Goal: Task Accomplishment & Management: Use online tool/utility

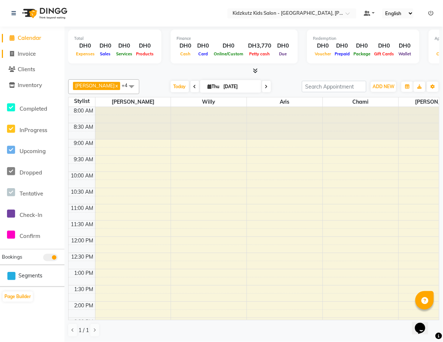
click at [34, 56] on span "Invoice" at bounding box center [27, 53] width 18 height 7
select select "service"
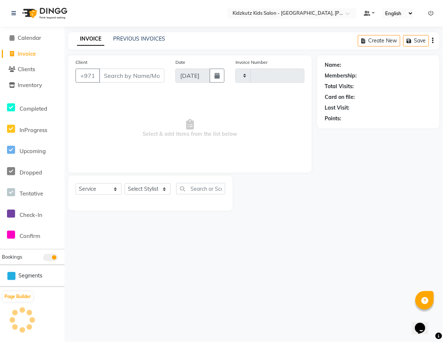
type input "0455"
select select "8554"
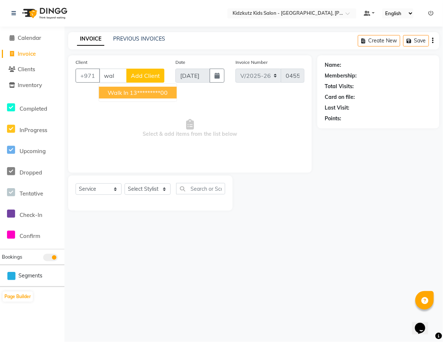
click at [150, 94] on ngb-highlight "13*********00" at bounding box center [149, 92] width 38 height 7
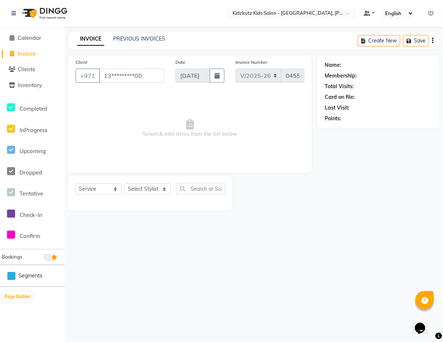
type input "13*********00"
click at [169, 187] on select "Select Stylist Aris Barber6 Chami Mr. Marwan Sales [PERSON_NAME] [PERSON_NAME]" at bounding box center [148, 188] width 46 height 11
select select "85716"
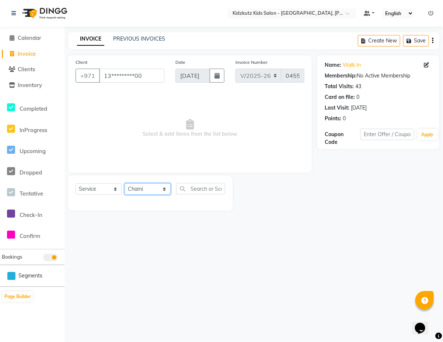
click at [125, 183] on select "Select Stylist Aris Barber6 Chami Mr. Marwan Sales [PERSON_NAME] [PERSON_NAME]" at bounding box center [148, 188] width 46 height 11
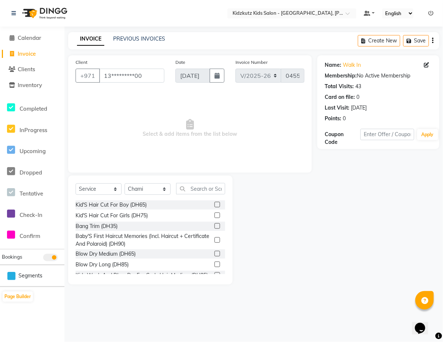
click at [215, 204] on label at bounding box center [218, 205] width 6 height 6
click at [215, 204] on input "checkbox" at bounding box center [217, 204] width 5 height 5
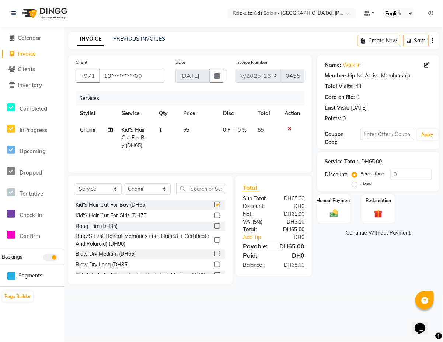
checkbox input "false"
click at [335, 209] on img at bounding box center [334, 213] width 14 height 10
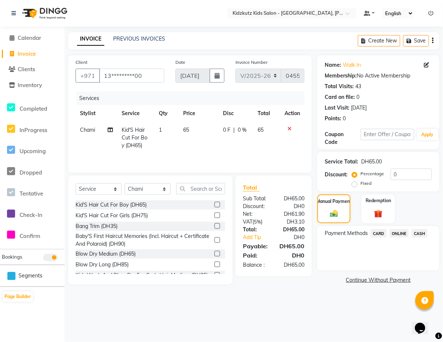
click at [378, 232] on span "CARD" at bounding box center [379, 233] width 16 height 8
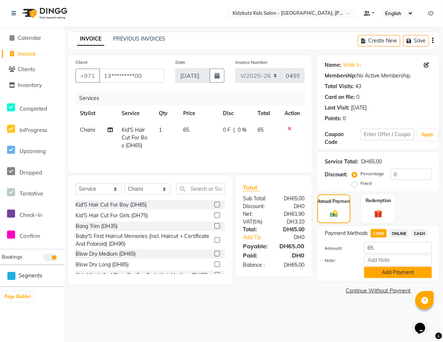
click at [395, 270] on button "Add Payment" at bounding box center [398, 272] width 68 height 11
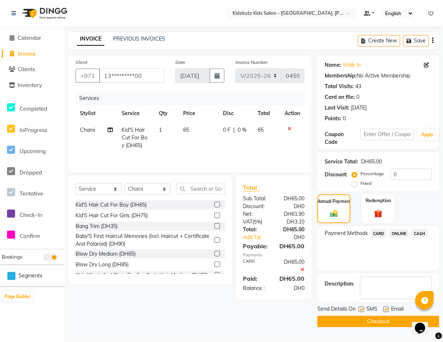
click at [366, 323] on button "Checkout" at bounding box center [379, 321] width 122 height 11
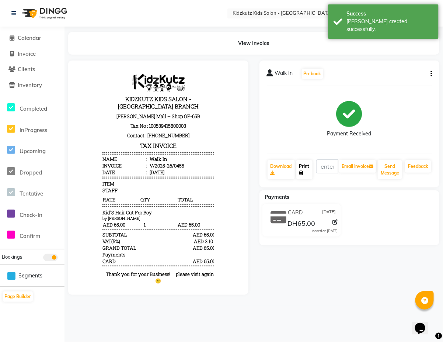
click at [304, 170] on link "Print" at bounding box center [305, 169] width 16 height 19
